Goal: Task Accomplishment & Management: Manage account settings

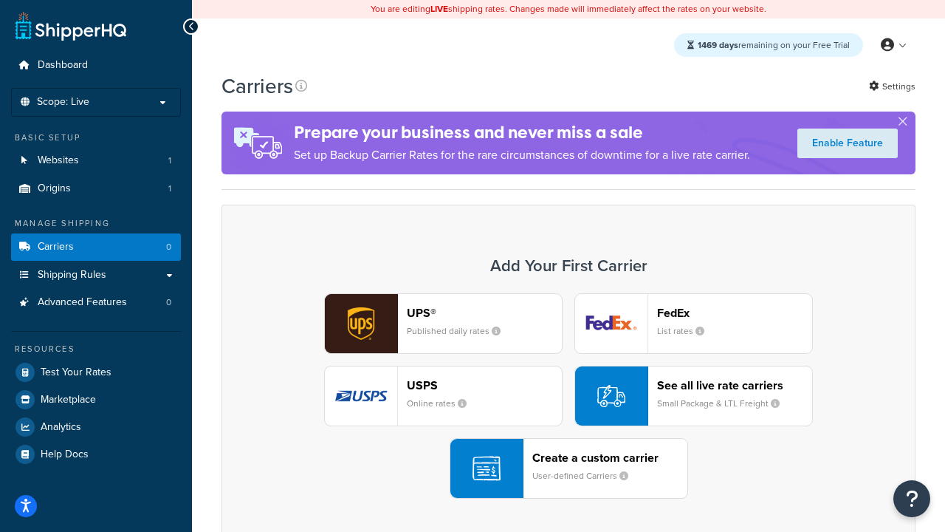
click at [569, 396] on div "UPS® Published daily rates FedEx List rates USPS Online rates See all live rate…" at bounding box center [568, 395] width 663 height 205
click at [735, 312] on header "FedEx" at bounding box center [734, 313] width 155 height 14
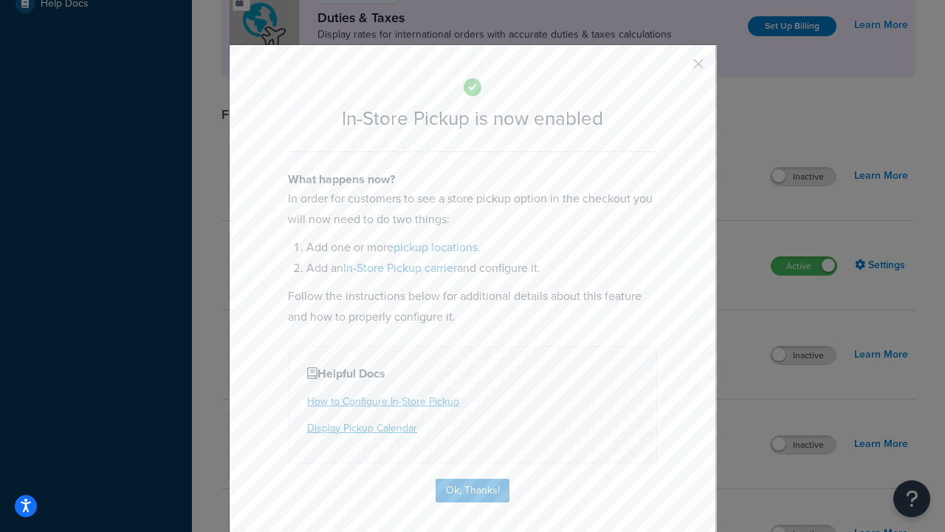
click at [677, 69] on button "button" at bounding box center [677, 69] width 4 height 4
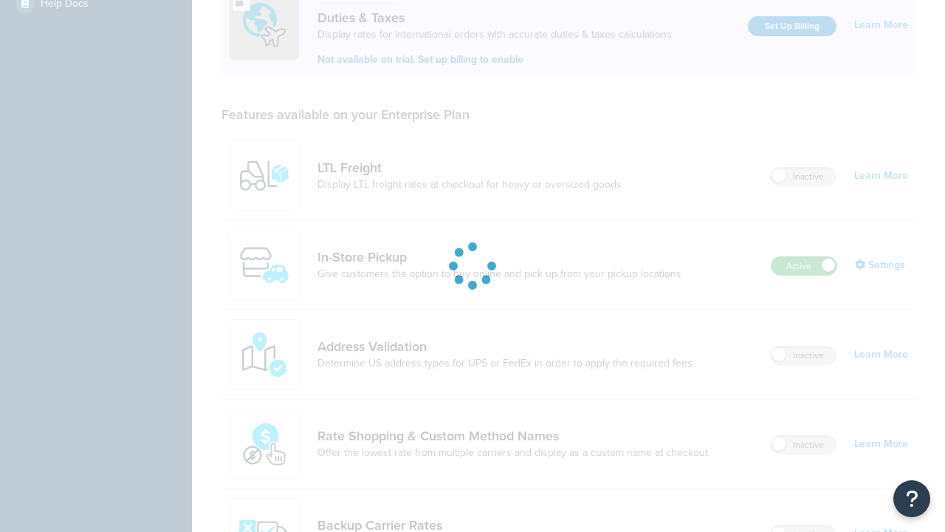
click at [804, 257] on label "Active" at bounding box center [804, 266] width 65 height 18
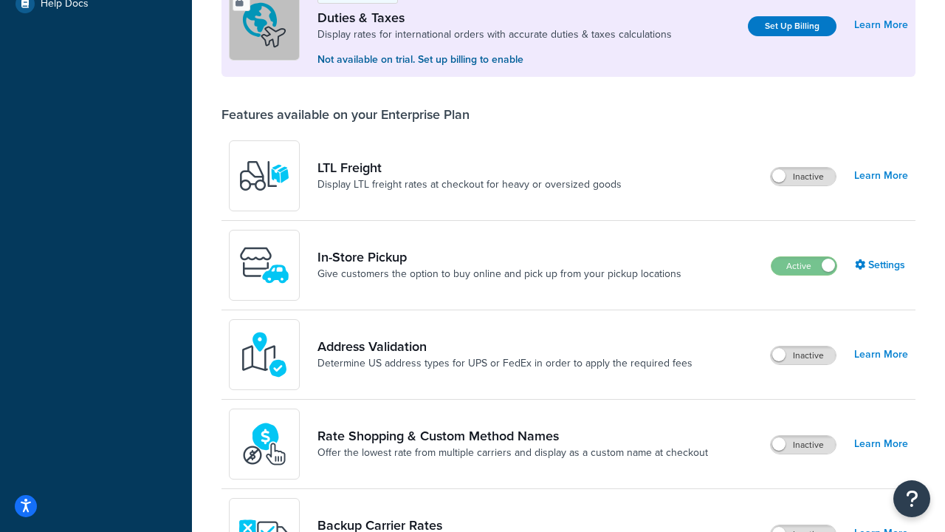
scroll to position [736, 0]
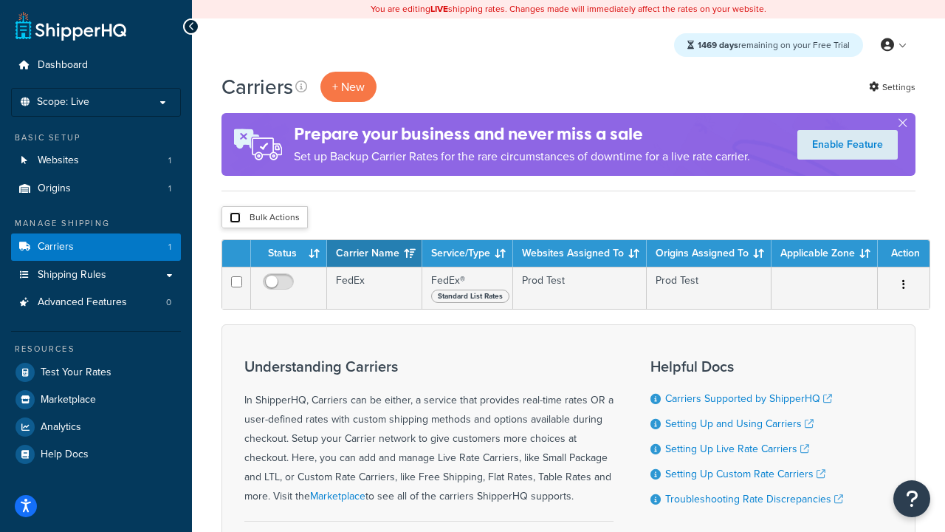
click at [235, 218] on input "checkbox" at bounding box center [235, 217] width 11 height 11
checkbox input "true"
click at [0, 0] on button "Delete" at bounding box center [0, 0] width 0 height 0
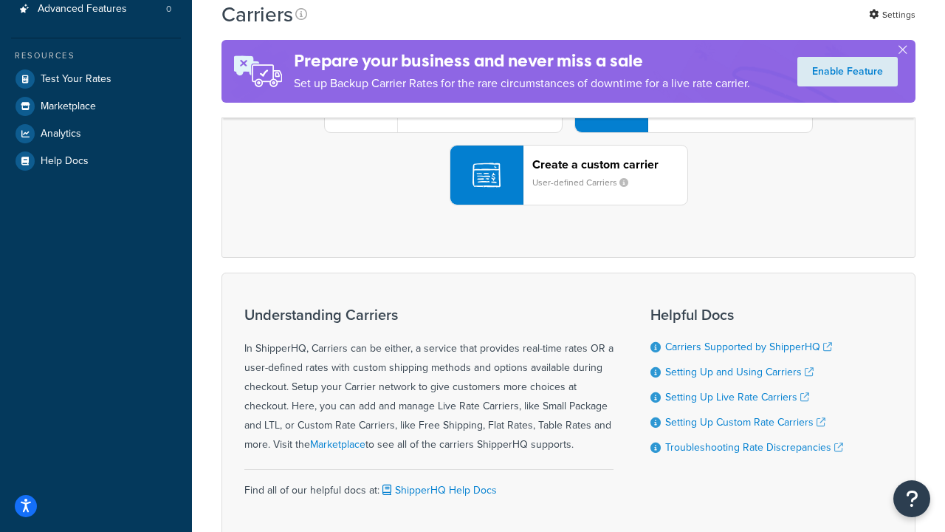
click at [569, 205] on div "UPS® Published daily rates FedEx List rates USPS Online rates See all live rate…" at bounding box center [568, 102] width 663 height 205
click at [735, 27] on header "FedEx" at bounding box center [734, 20] width 155 height 14
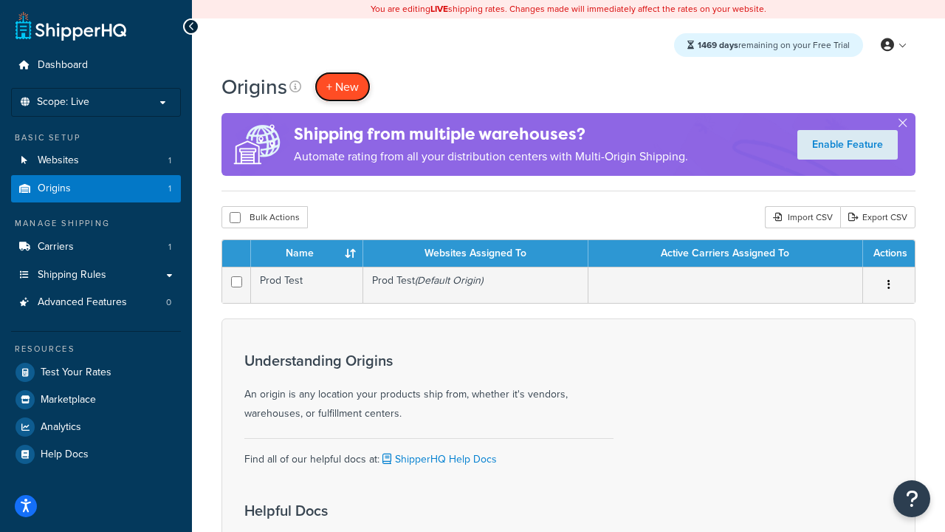
click at [343, 86] on span "+ New" at bounding box center [342, 86] width 32 height 17
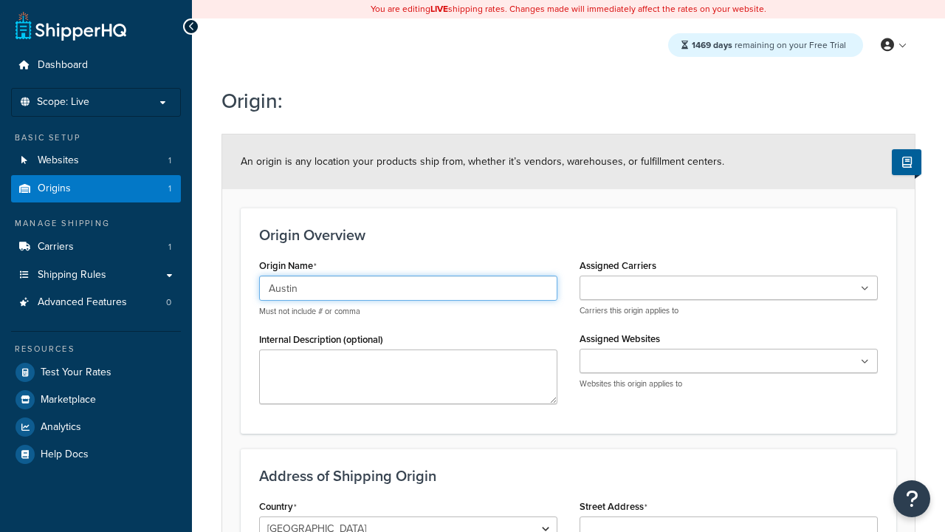
type input "Austin"
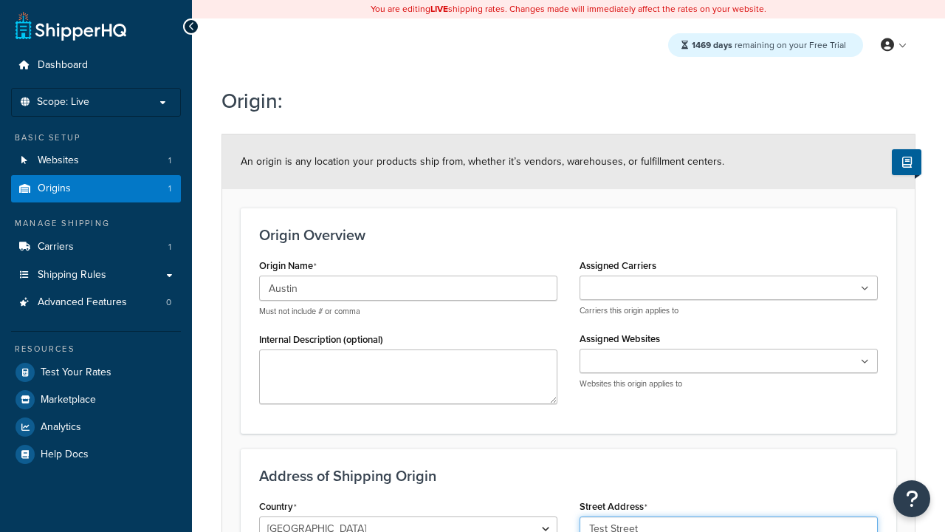
type input "Test Street"
type input "Austin"
select select "43"
type input "Austin"
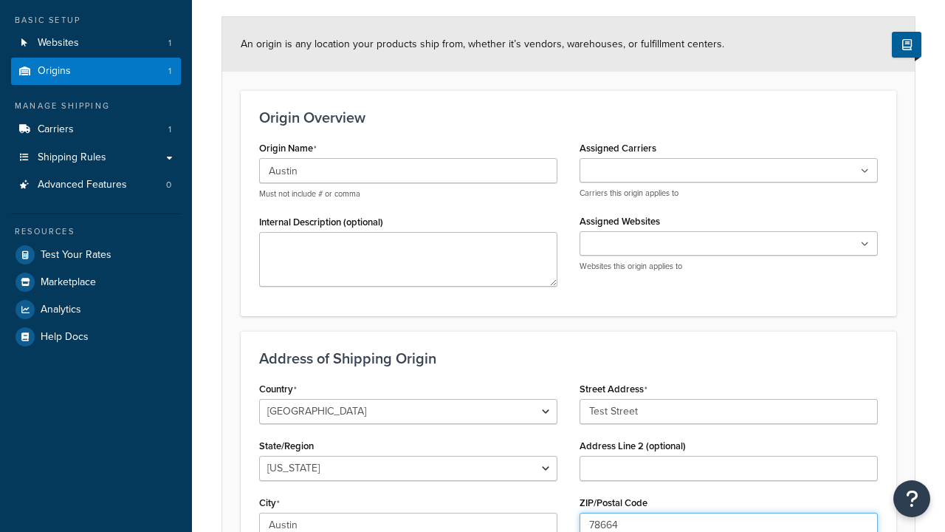
type input "78664"
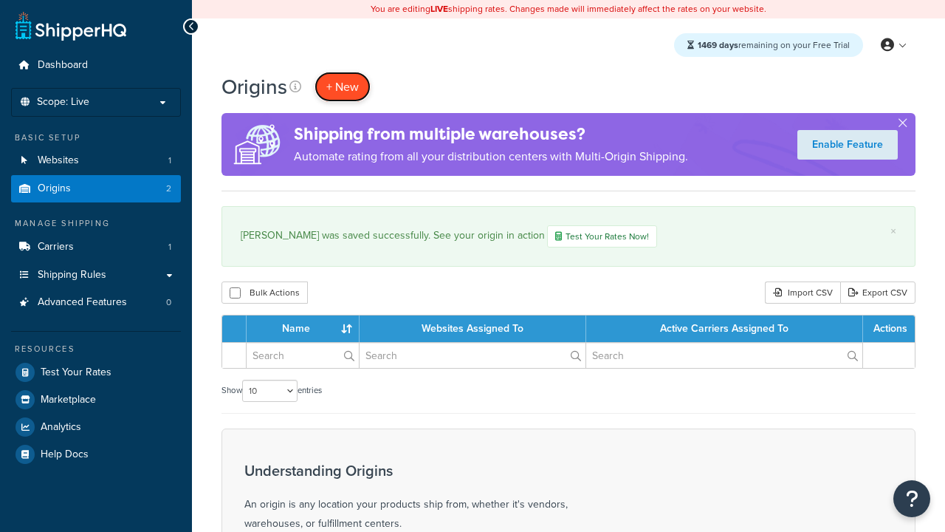
click at [343, 86] on span "+ New" at bounding box center [342, 86] width 32 height 17
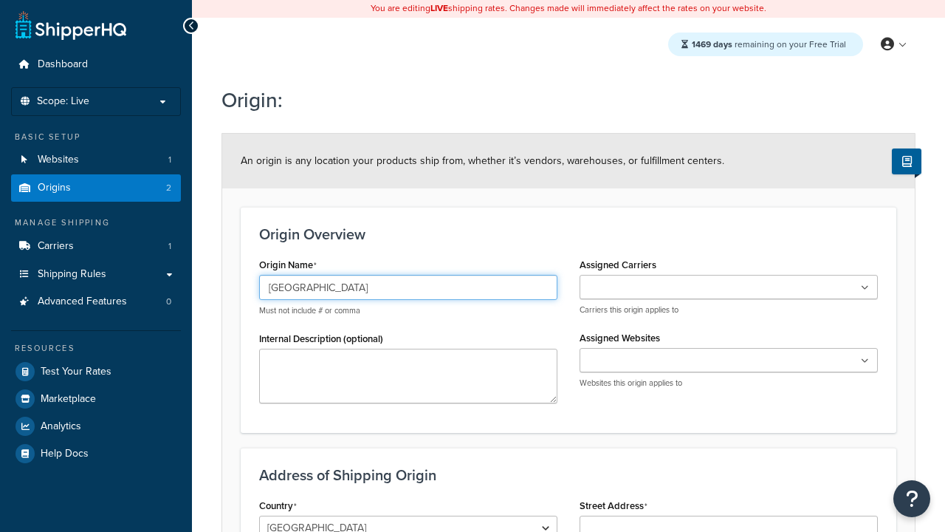
type input "[GEOGRAPHIC_DATA]"
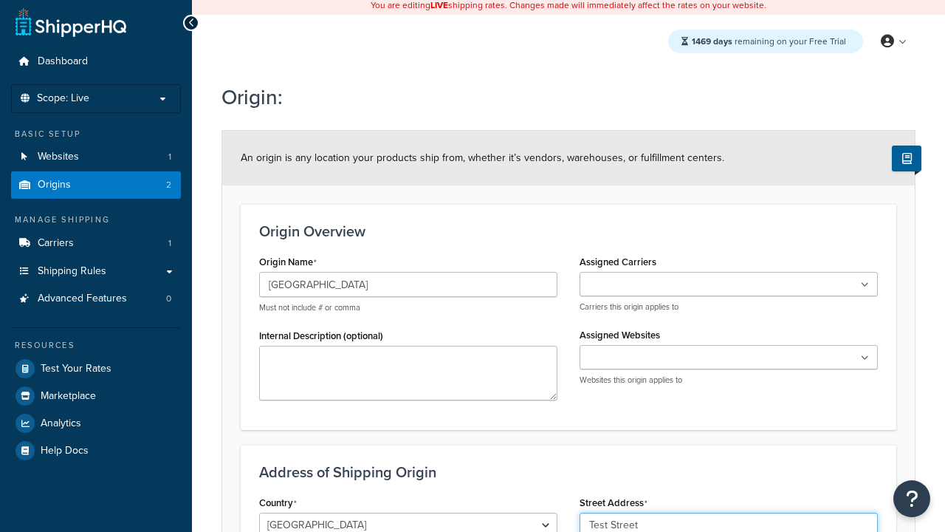
type input "Test Street"
type input "Austin"
select select "43"
type input "Austin"
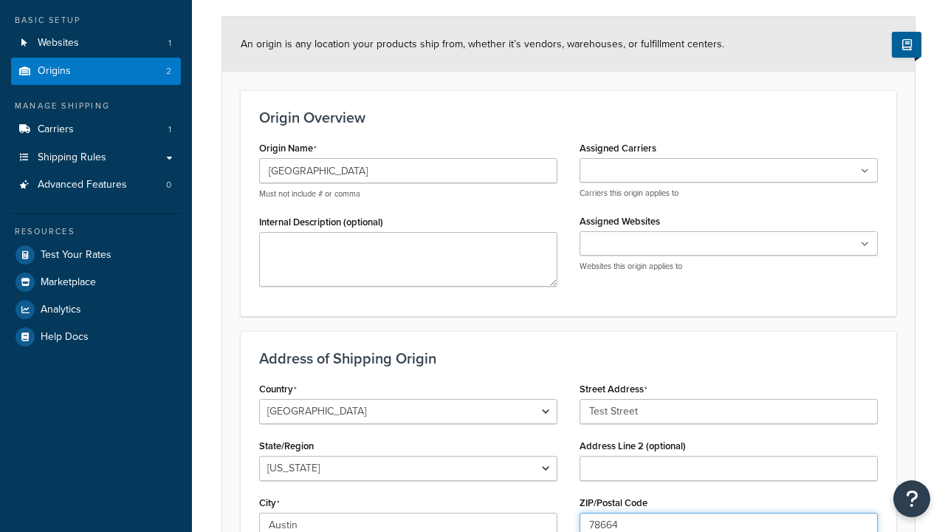
type input "78664"
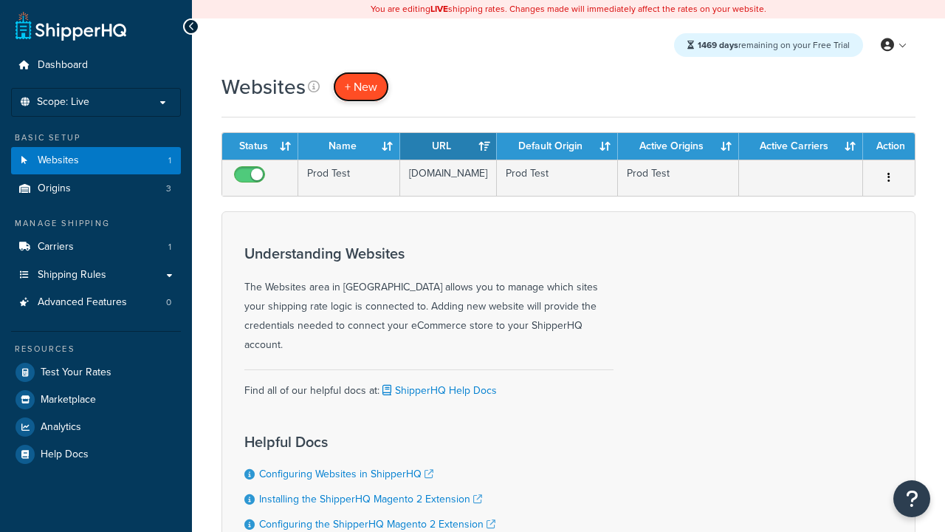
click at [361, 86] on span "+ New" at bounding box center [361, 86] width 32 height 17
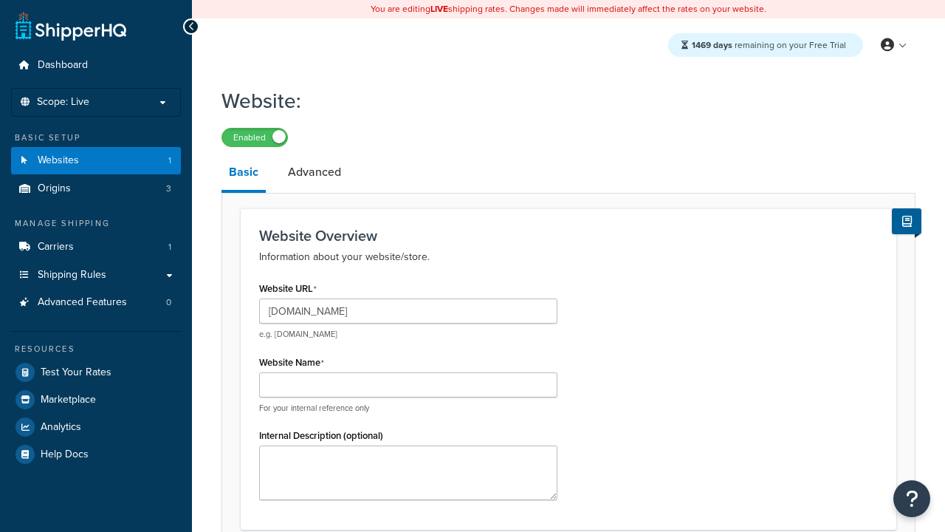
type input "[DOMAIN_NAME]"
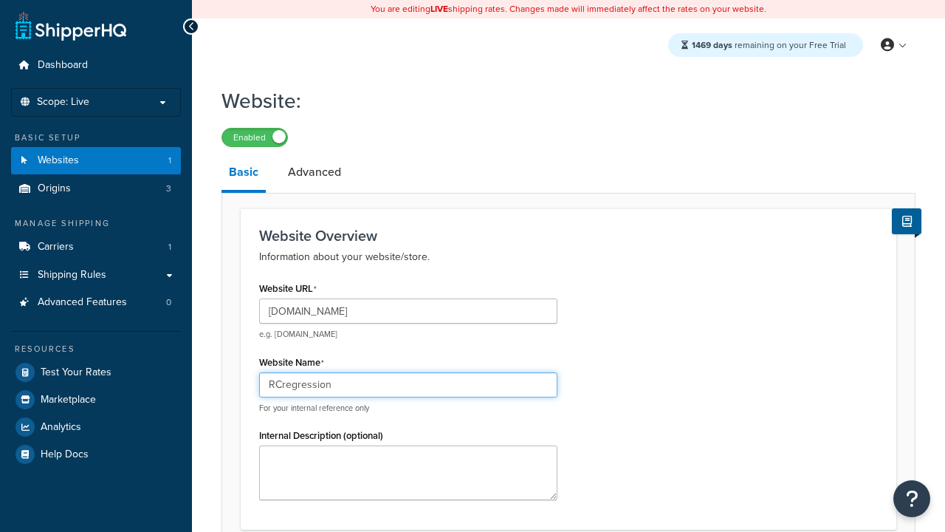
type input "RCregression"
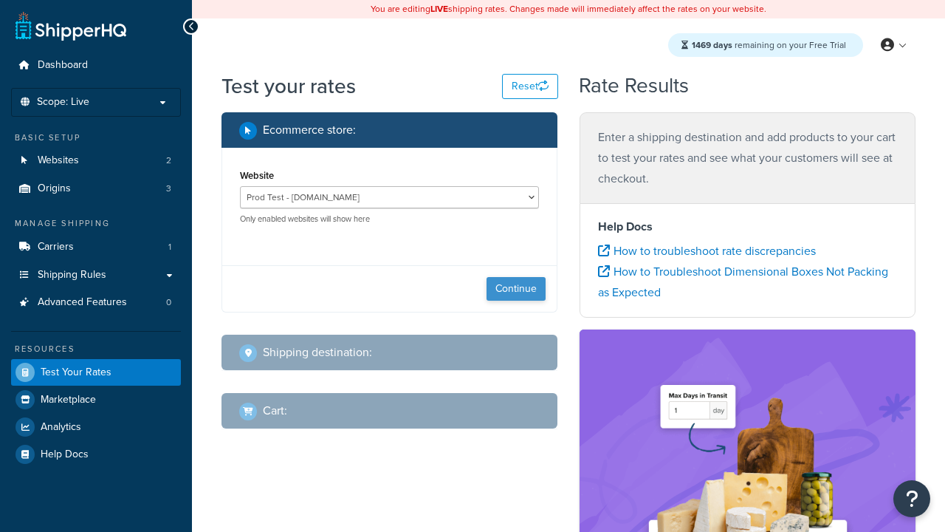
click at [516, 289] on button "Continue" at bounding box center [516, 289] width 59 height 24
select select "TX"
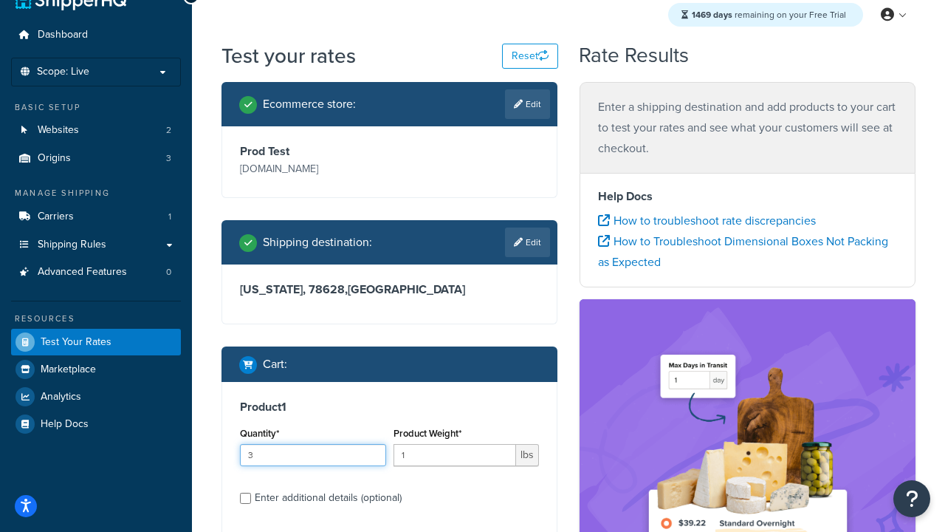
type input "3"
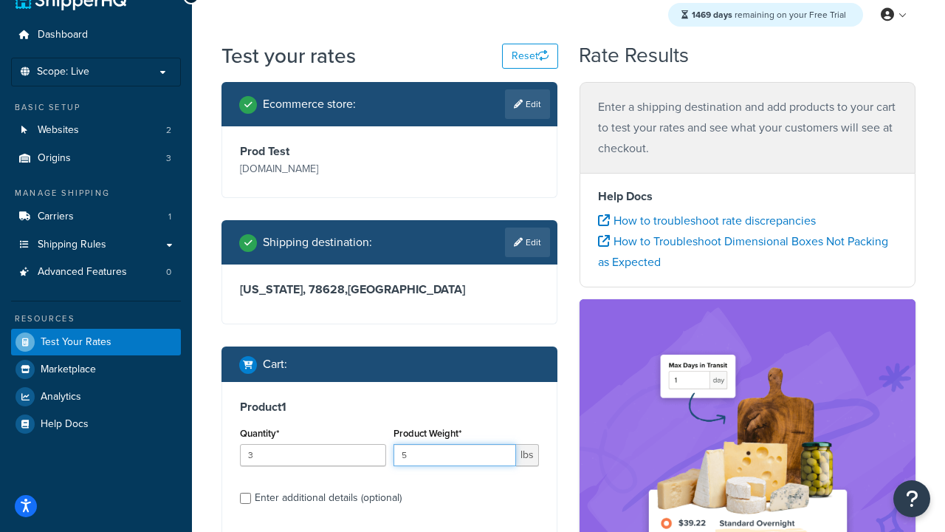
type input "5"
click at [245, 498] on input "Enter additional details (optional)" at bounding box center [245, 498] width 11 height 11
checkbox input "true"
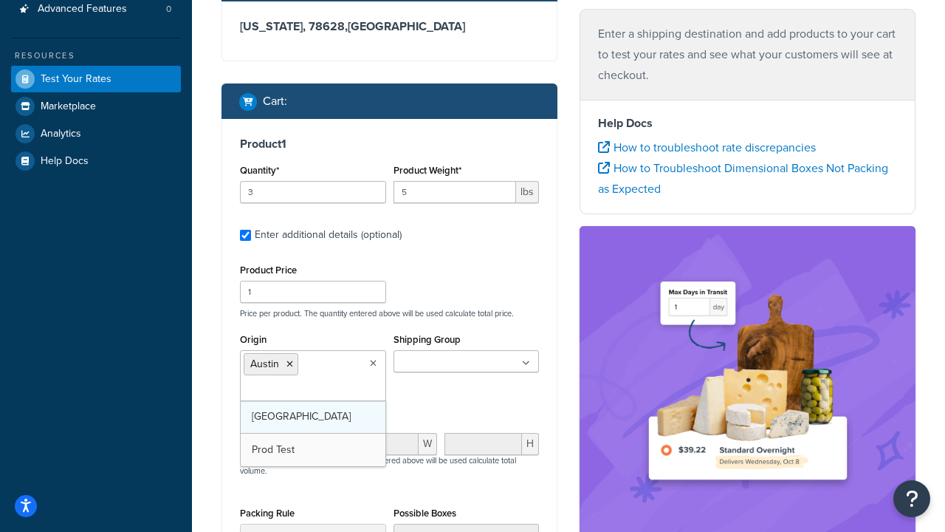
scroll to position [0, 0]
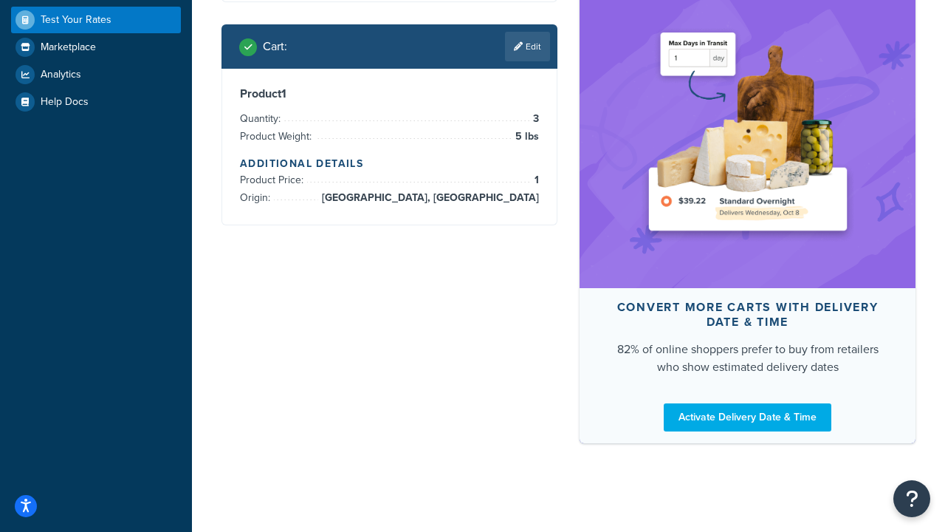
scroll to position [572, 0]
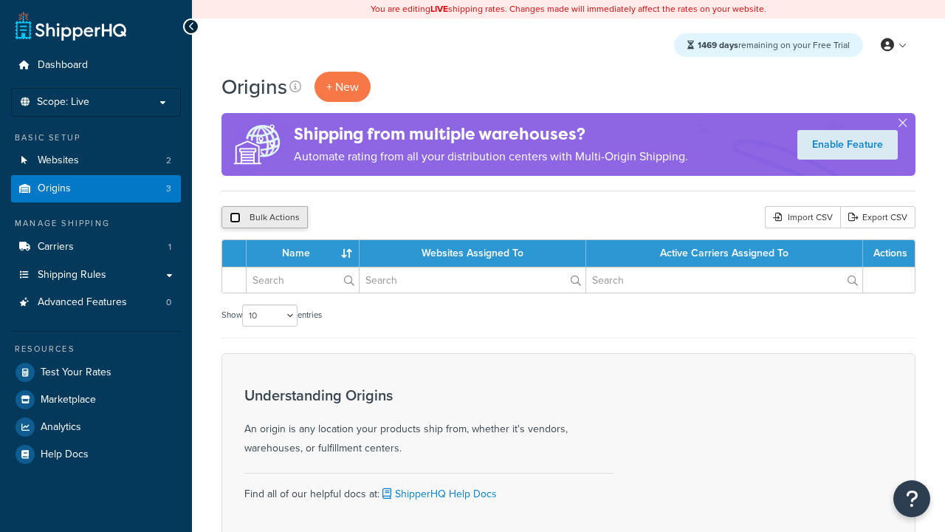
click at [235, 218] on input "checkbox" at bounding box center [235, 217] width 11 height 11
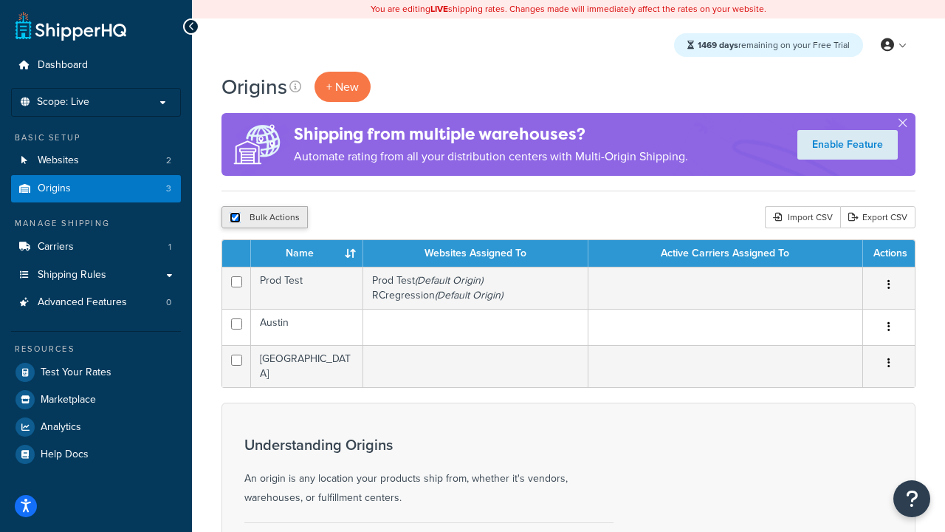
click at [235, 218] on input "checkbox" at bounding box center [235, 217] width 11 height 11
checkbox input "false"
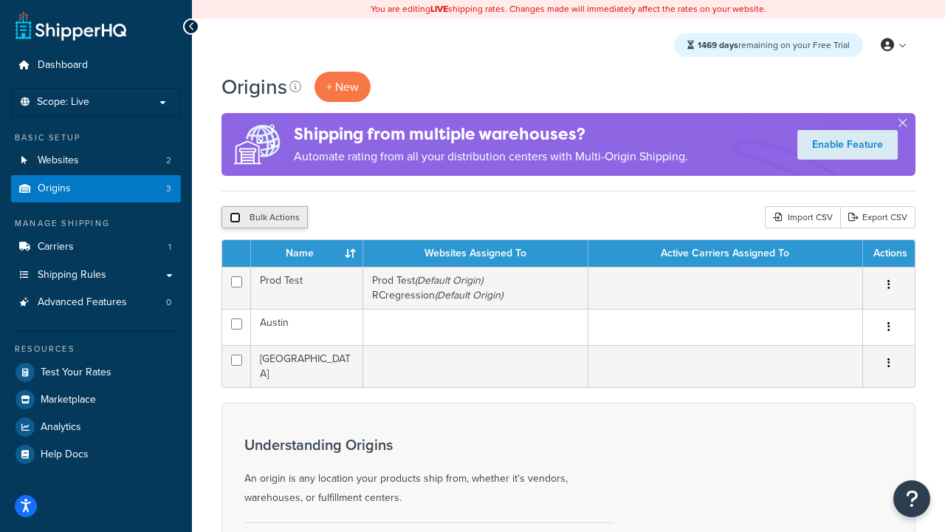
click at [235, 218] on input "checkbox" at bounding box center [235, 217] width 11 height 11
checkbox input "true"
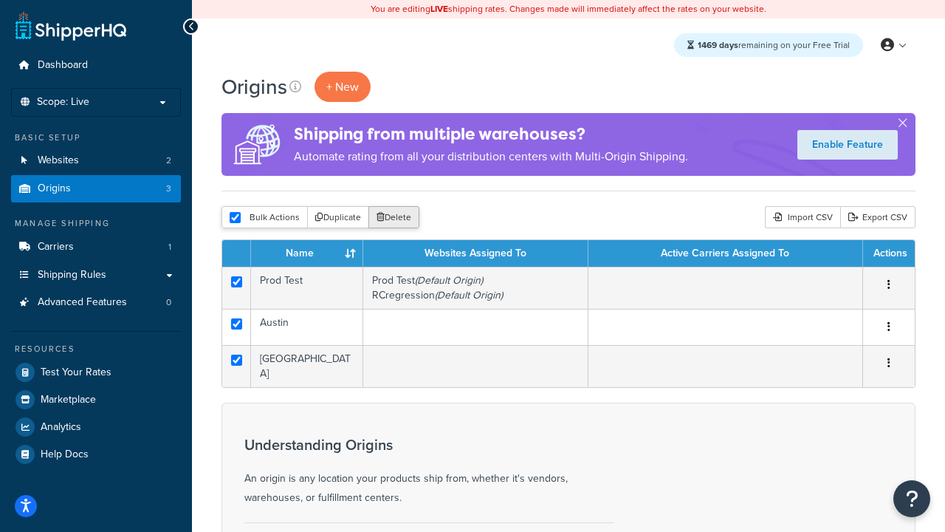
click at [397, 218] on button "Delete" at bounding box center [394, 217] width 51 height 22
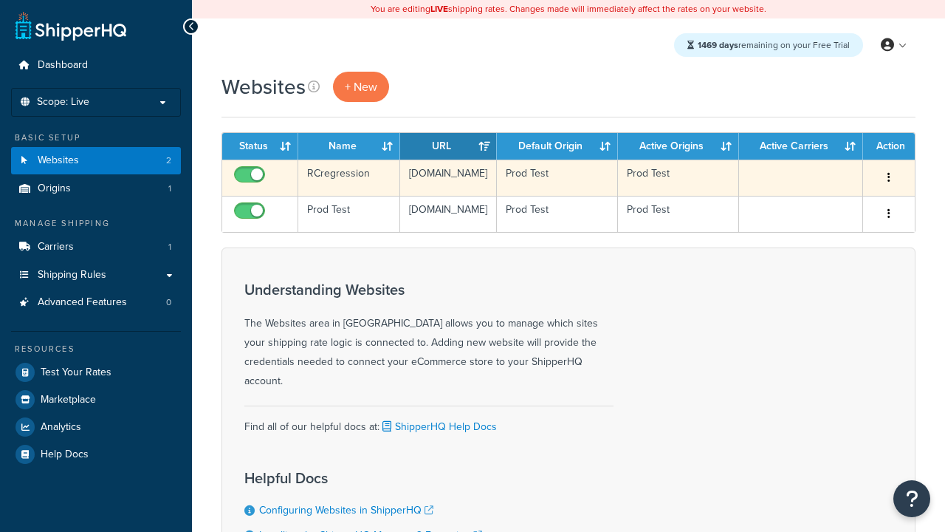
click at [889, 178] on icon "button" at bounding box center [889, 177] width 3 height 10
click at [0, 0] on link "Delete" at bounding box center [0, 0] width 0 height 0
